Goal: Obtain resource: Download file/media

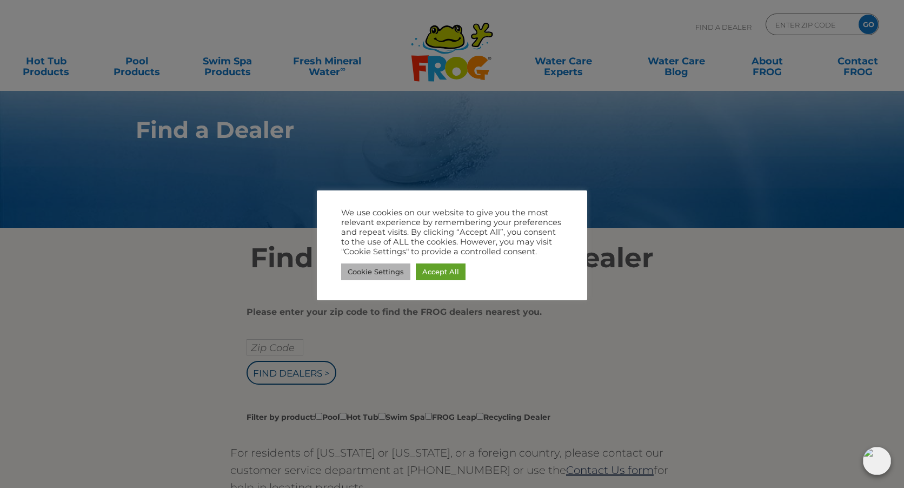
click at [364, 277] on link "Cookie Settings" at bounding box center [375, 271] width 69 height 17
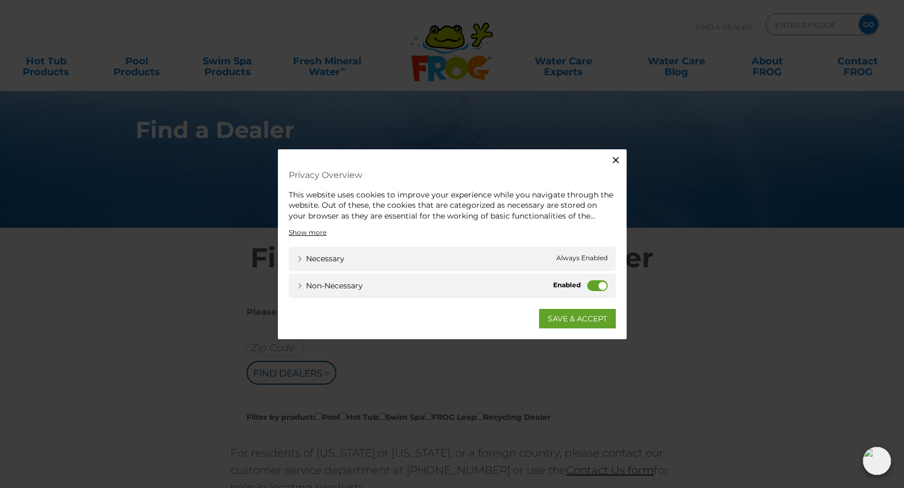
click at [598, 287] on label "Non-necessary" at bounding box center [597, 285] width 21 height 11
click at [0, 0] on input "Non-necessary" at bounding box center [0, 0] width 0 height 0
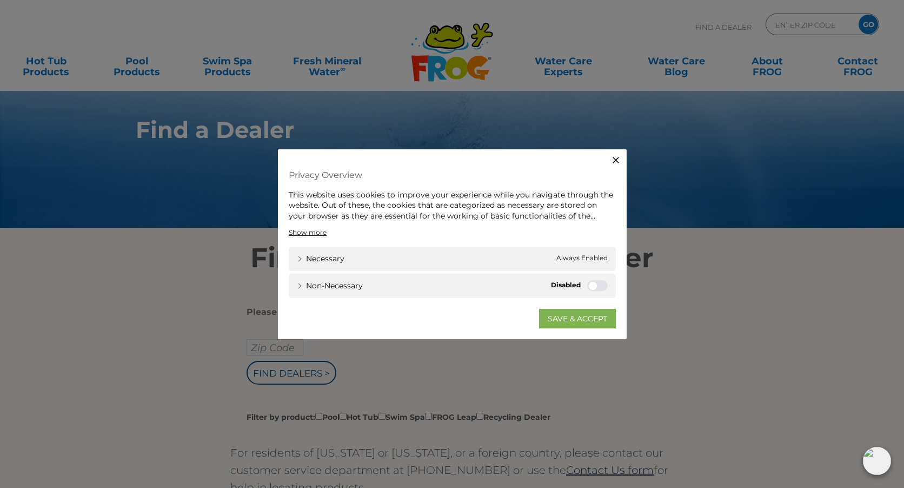
click at [574, 314] on link "SAVE & ACCEPT" at bounding box center [577, 318] width 77 height 19
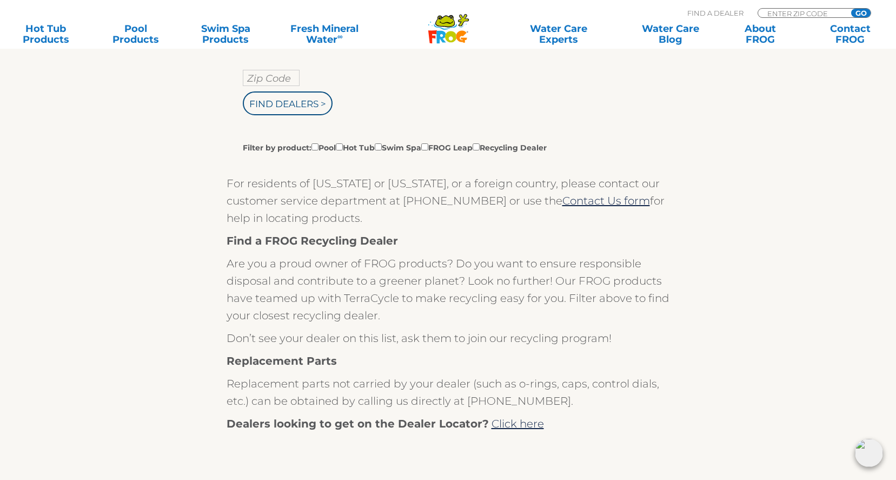
scroll to position [262, 0]
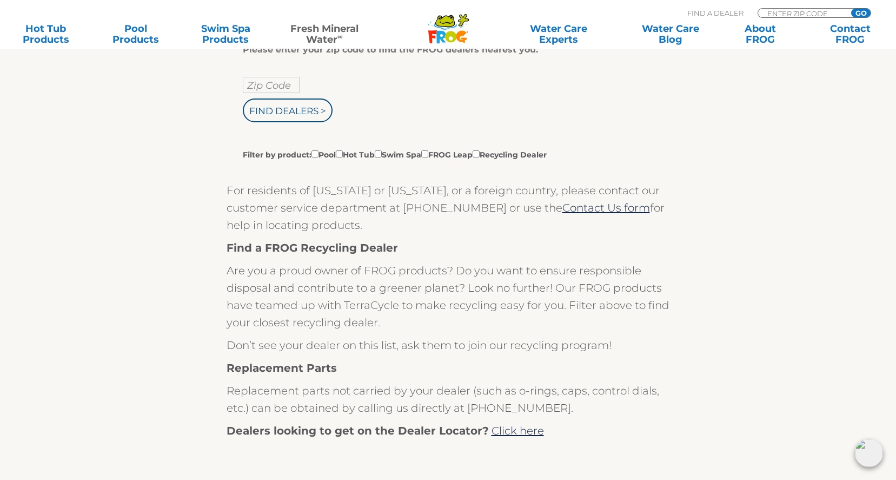
click at [324, 37] on link "Fresh Mineral Water ∞" at bounding box center [325, 34] width 88 height 22
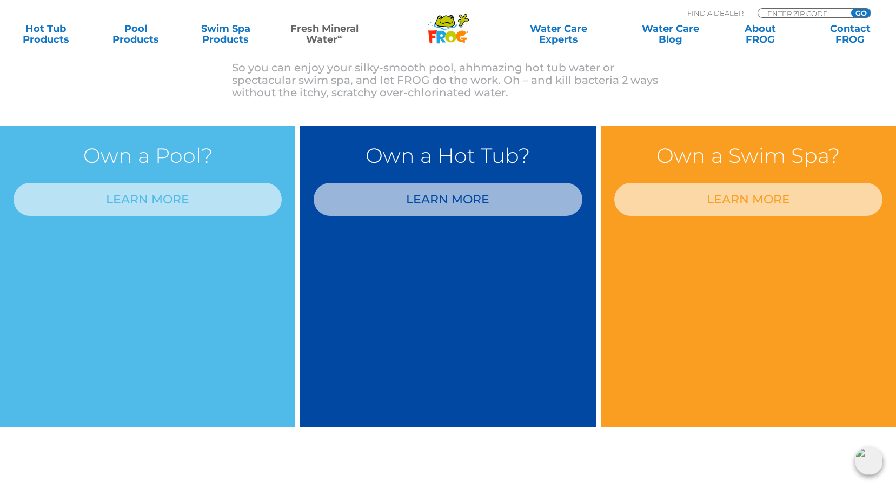
scroll to position [892, 0]
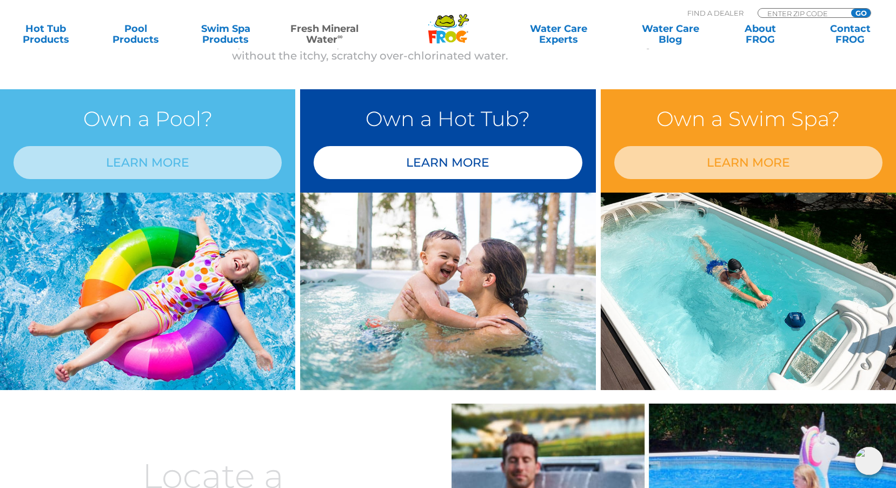
click at [439, 166] on link "LEARN MORE" at bounding box center [448, 162] width 268 height 33
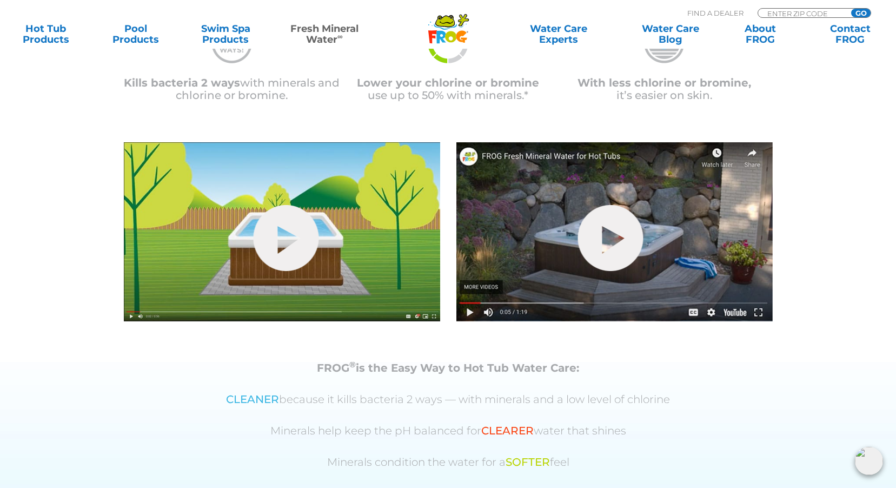
scroll to position [379, 0]
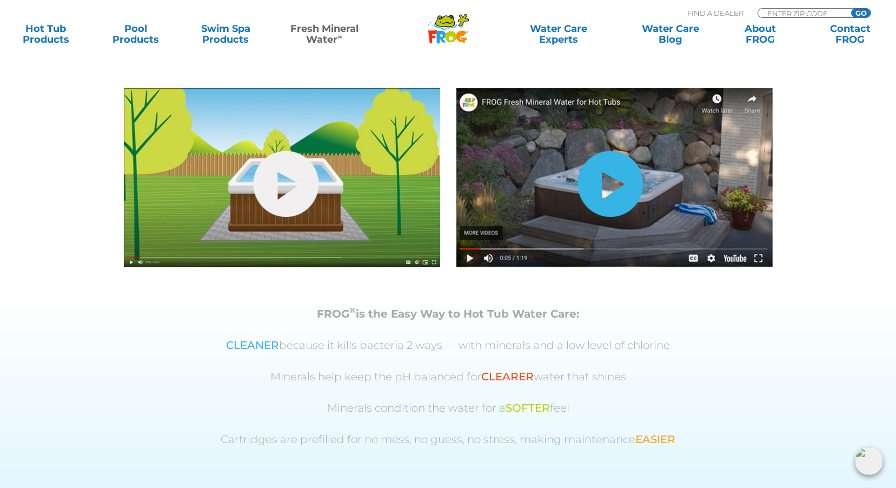
click at [616, 195] on link "hide-me" at bounding box center [610, 184] width 65 height 66
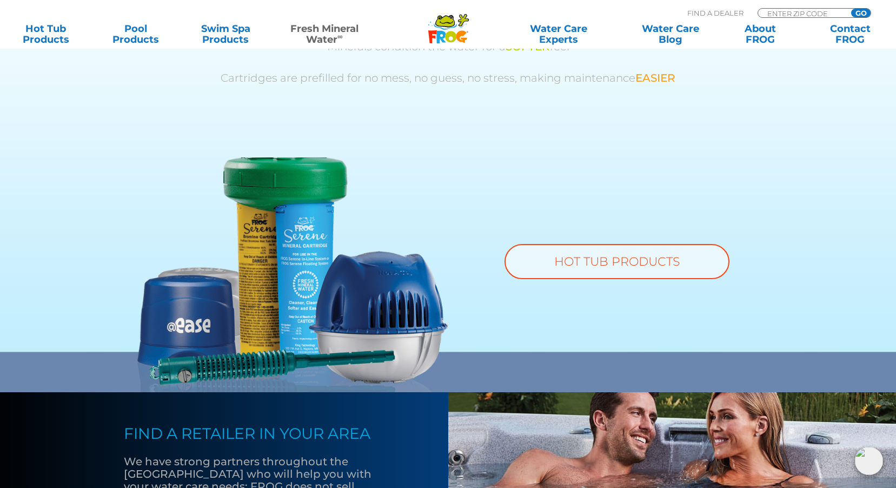
scroll to position [757, 0]
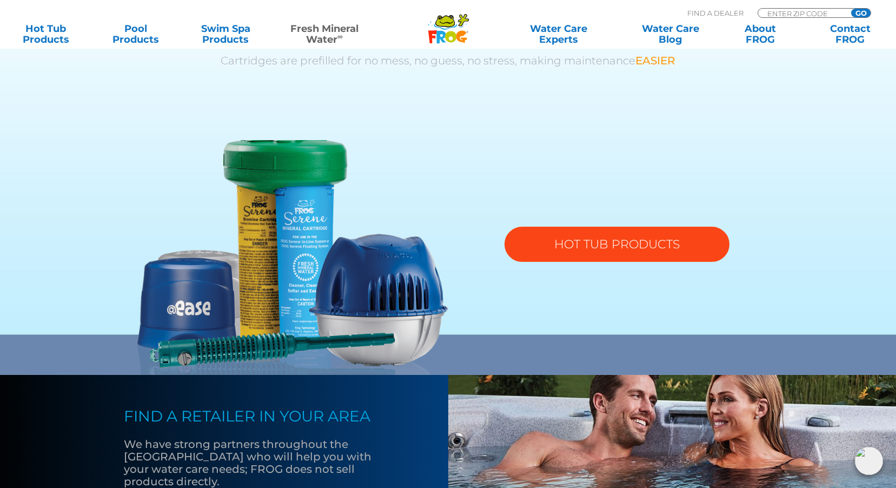
click at [616, 244] on link "HOT TUB PRODUCTS" at bounding box center [617, 244] width 225 height 35
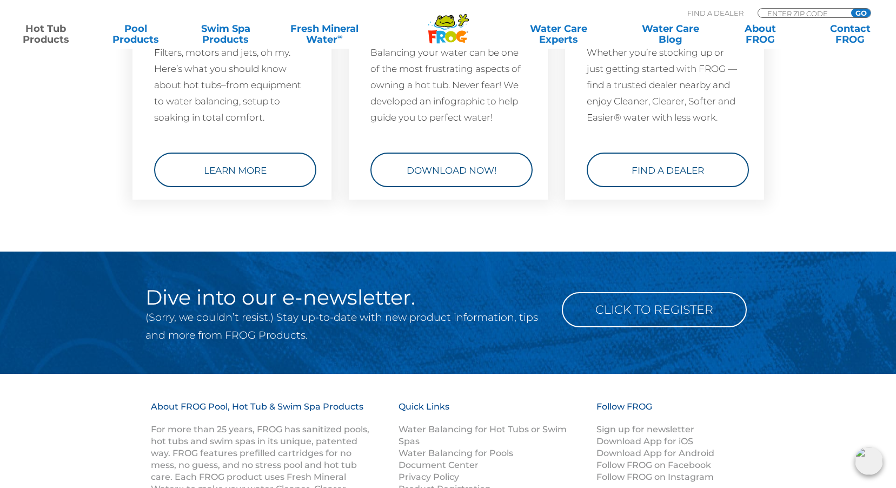
scroll to position [3353, 0]
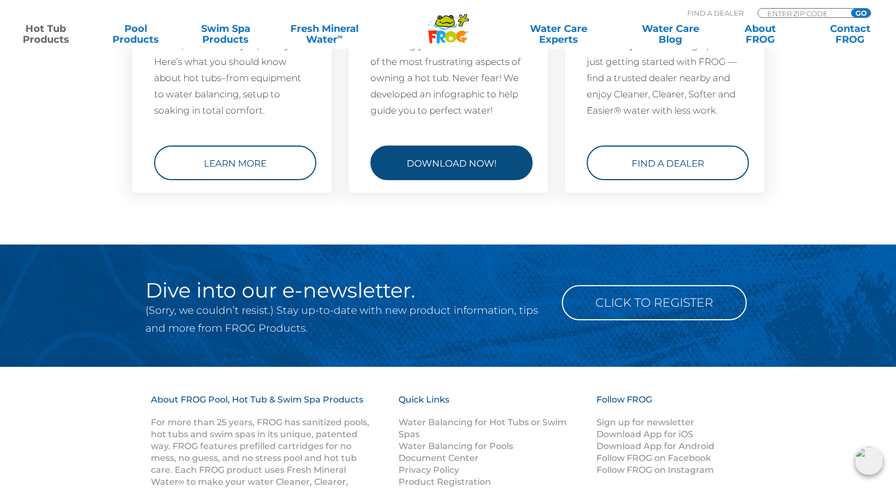
click at [445, 171] on link "Download Now!" at bounding box center [451, 162] width 162 height 35
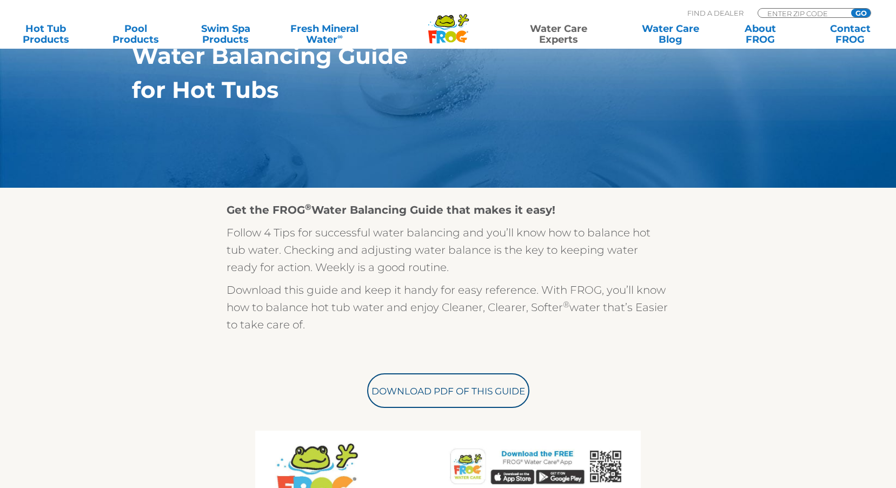
scroll to position [162, 0]
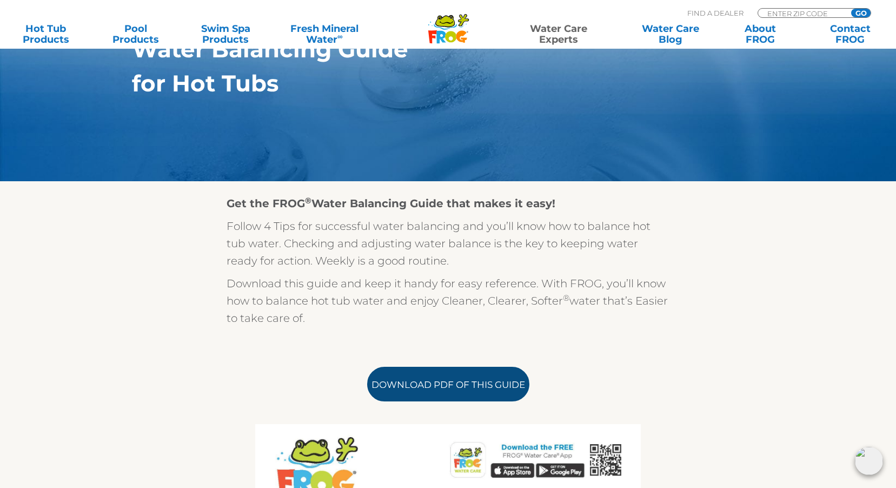
click at [444, 383] on link "Download PDF of this Guide" at bounding box center [448, 384] width 162 height 35
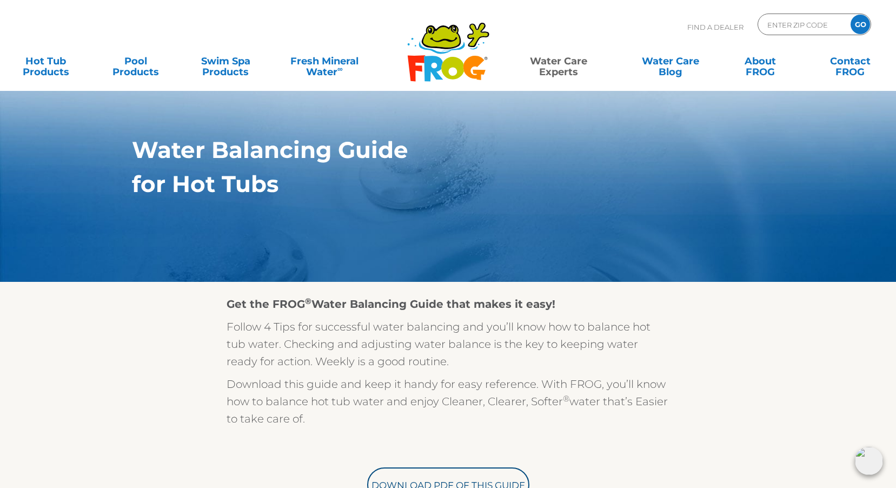
scroll to position [0, 0]
